Goal: Information Seeking & Learning: Check status

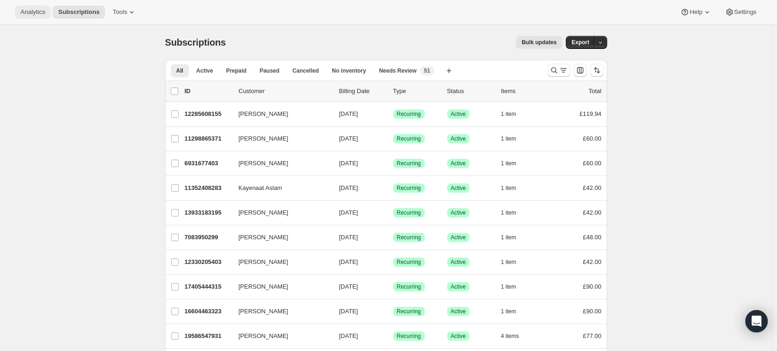
click at [27, 7] on button "Analytics" at bounding box center [33, 12] width 36 height 13
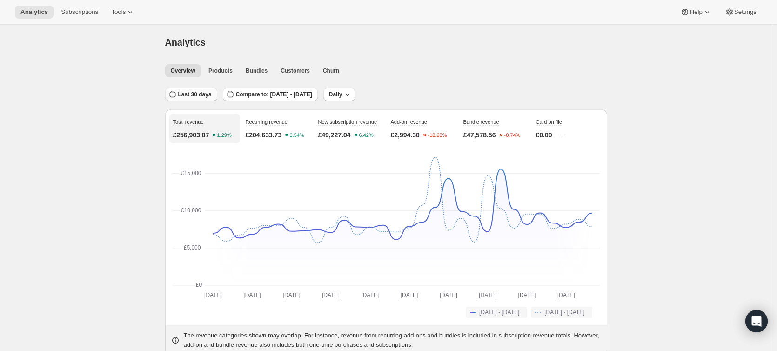
click at [208, 90] on button "Last 30 days" at bounding box center [191, 94] width 52 height 13
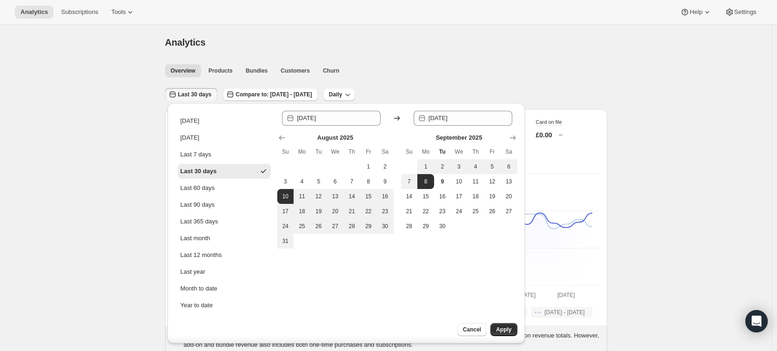
click at [347, 17] on div "Analytics Subscriptions Tools Help Settings" at bounding box center [388, 12] width 777 height 25
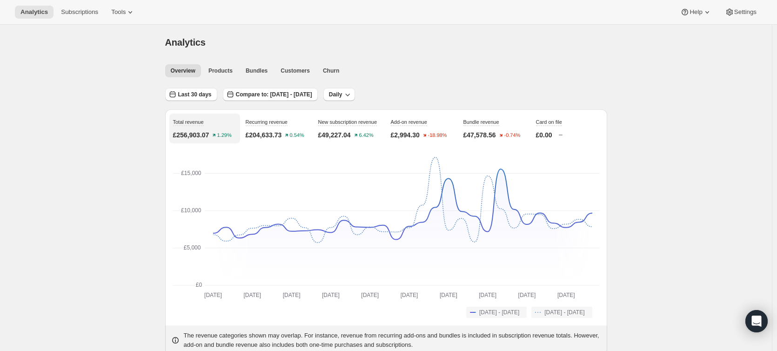
scroll to position [47, 0]
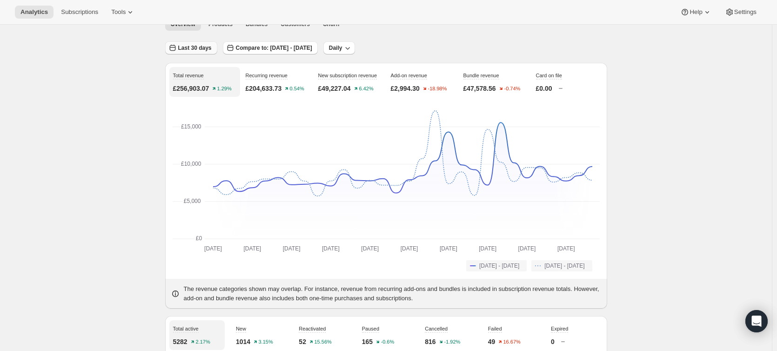
click at [198, 49] on span "Last 30 days" at bounding box center [194, 47] width 33 height 7
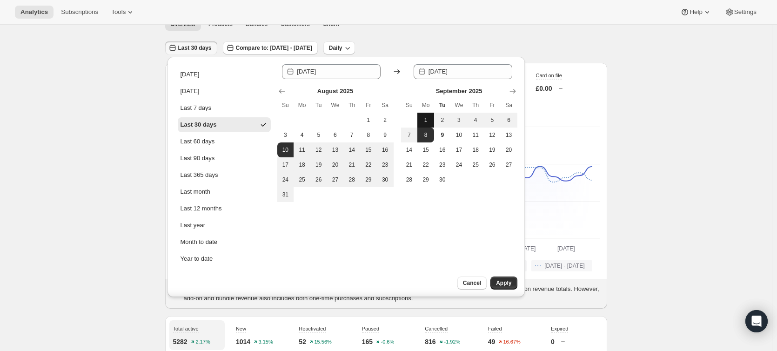
click at [422, 117] on span "1" at bounding box center [425, 119] width 9 height 7
type input "[DATE]"
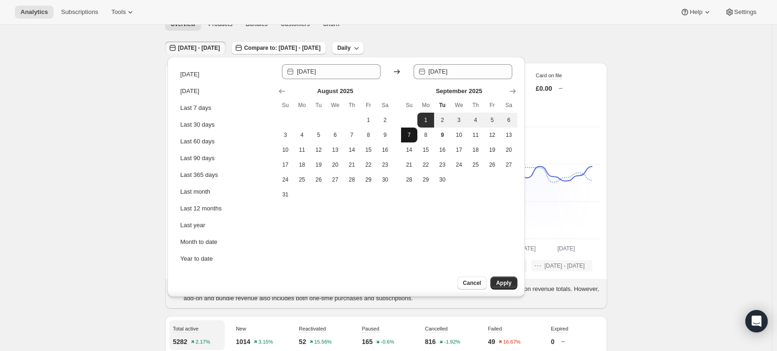
click at [409, 133] on span "7" at bounding box center [409, 134] width 9 height 7
type input "[DATE]"
click at [503, 281] on span "Apply" at bounding box center [503, 282] width 15 height 7
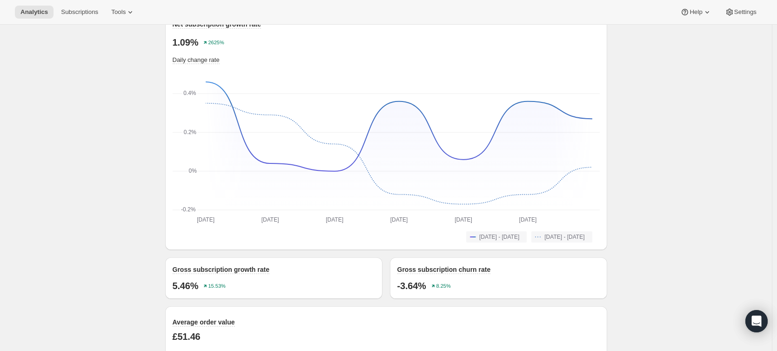
scroll to position [791, 0]
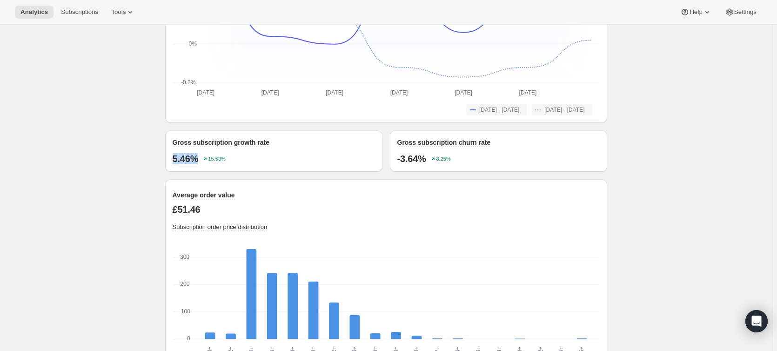
drag, startPoint x: 203, startPoint y: 158, endPoint x: 170, endPoint y: 156, distance: 33.5
click at [170, 156] on div "Gross subscription growth rate 5.46% 15.53%" at bounding box center [273, 150] width 217 height 41
copy p "5.46%"
click at [129, 160] on div "Analytics. This page is ready Analytics Overview Products Bundles Customers Chu…" at bounding box center [386, 9] width 772 height 1551
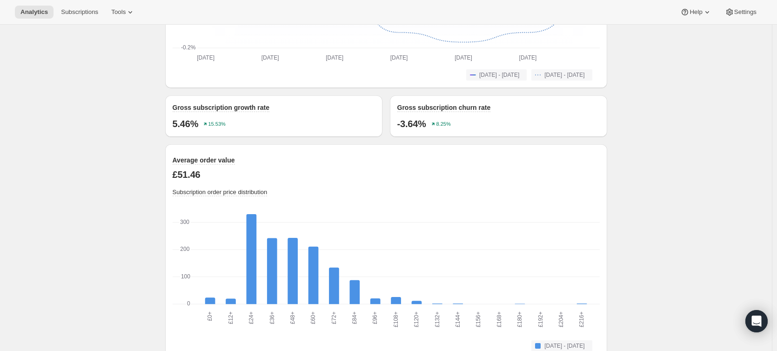
scroll to position [884, 0]
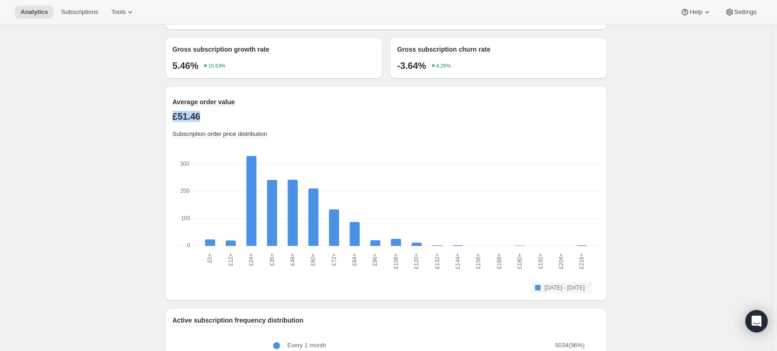
drag, startPoint x: 174, startPoint y: 117, endPoint x: 162, endPoint y: 116, distance: 12.6
copy p "£51.46"
